Goal: Contribute content: Add original content to the website for others to see

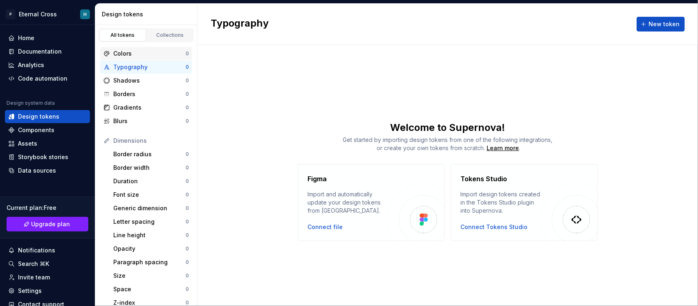
click at [139, 56] on div "Colors" at bounding box center [149, 53] width 72 height 8
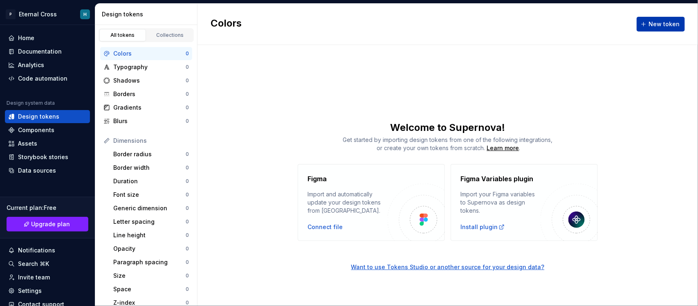
click at [669, 24] on span "New token" at bounding box center [663, 24] width 31 height 8
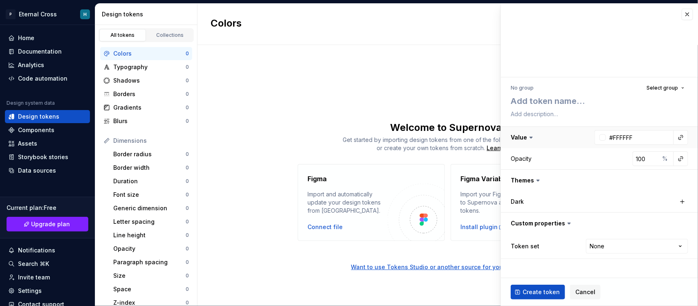
click at [536, 137] on button "button" at bounding box center [599, 137] width 197 height 21
click at [533, 137] on button "button" at bounding box center [599, 137] width 197 height 21
click at [543, 174] on button "button" at bounding box center [599, 180] width 197 height 21
type textarea "*"
